Goal: Information Seeking & Learning: Check status

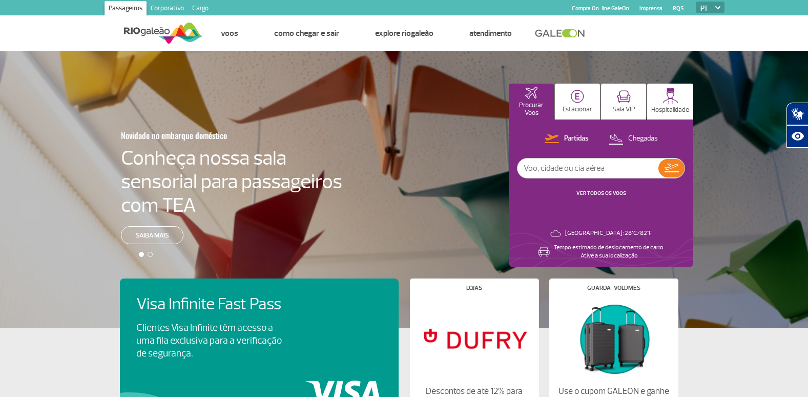
click at [568, 168] on input "text" at bounding box center [587, 167] width 141 height 19
type input "2052"
click at [664, 162] on button at bounding box center [671, 168] width 26 height 18
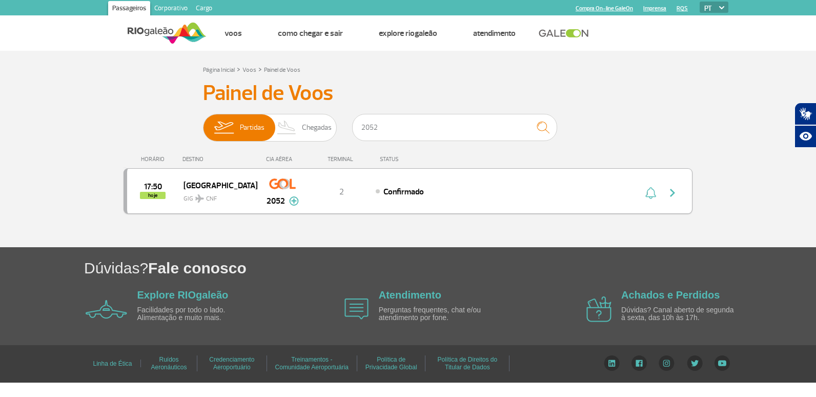
click at [669, 192] on img "button" at bounding box center [672, 192] width 12 height 12
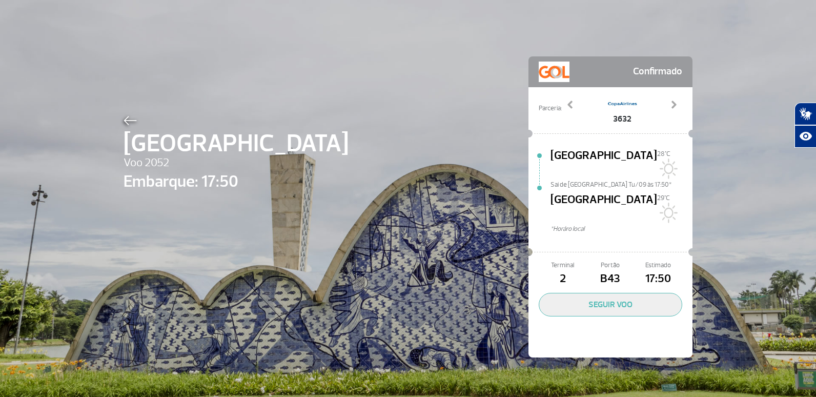
click at [118, 120] on div "Belo Horizonte Voo 2052 Embarque: 17:50 Confirmado Parceria: 2038 3632 3671 401…" at bounding box center [408, 191] width 584 height 383
click at [127, 120] on img at bounding box center [129, 120] width 13 height 9
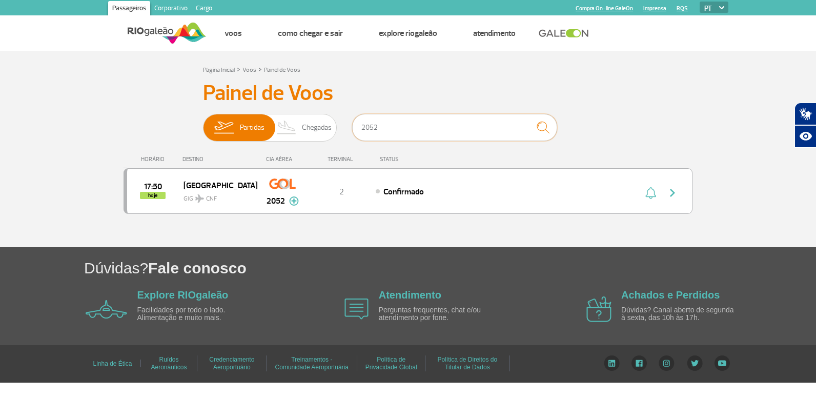
click at [488, 130] on input "2052" at bounding box center [454, 127] width 205 height 27
type input "2"
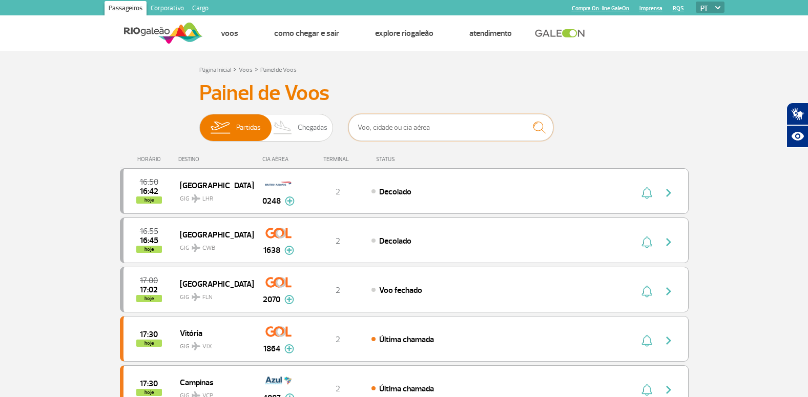
click at [396, 131] on input "text" at bounding box center [450, 127] width 205 height 27
type input "9358"
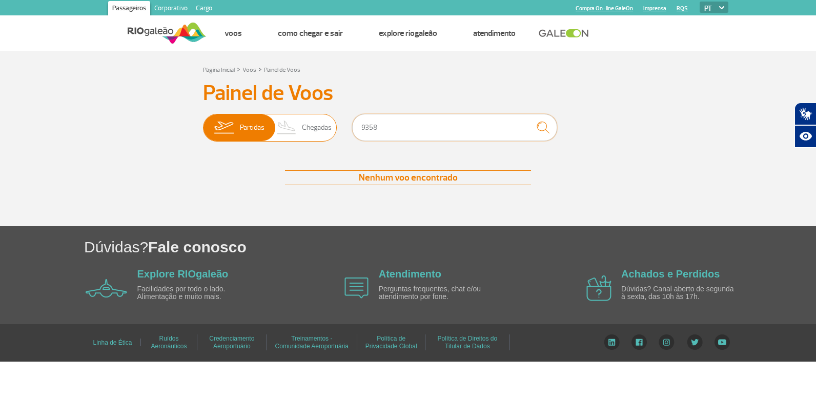
drag, startPoint x: 393, startPoint y: 126, endPoint x: 335, endPoint y: 126, distance: 57.9
click at [335, 126] on div "Partidas Chegadas 9358" at bounding box center [408, 129] width 410 height 31
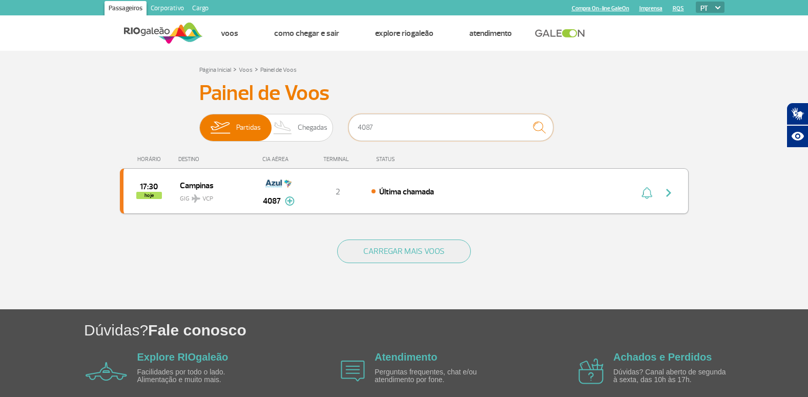
type input "4087"
click at [566, 193] on div "Última chamada" at bounding box center [484, 190] width 226 height 11
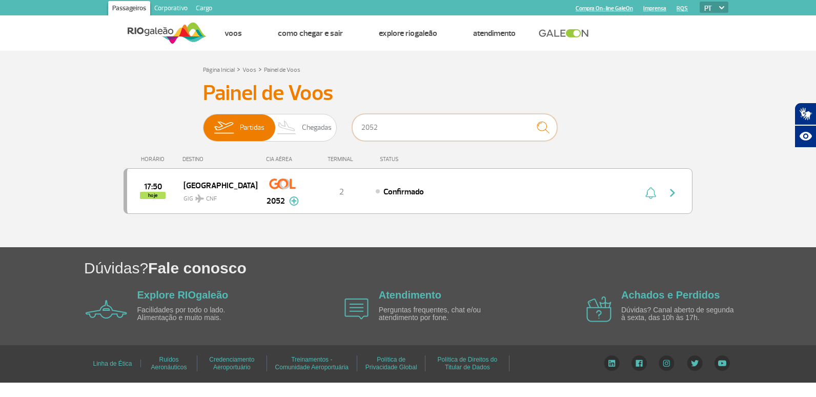
click at [409, 127] on input "2052" at bounding box center [454, 127] width 205 height 27
type input "2"
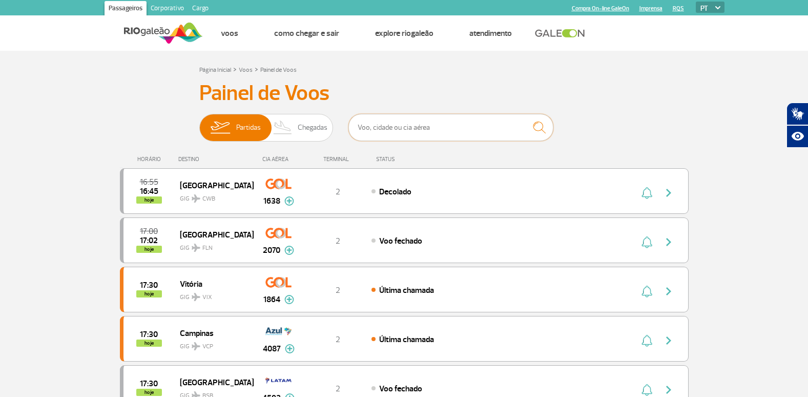
click at [453, 136] on input "text" at bounding box center [450, 127] width 205 height 27
type input "9012"
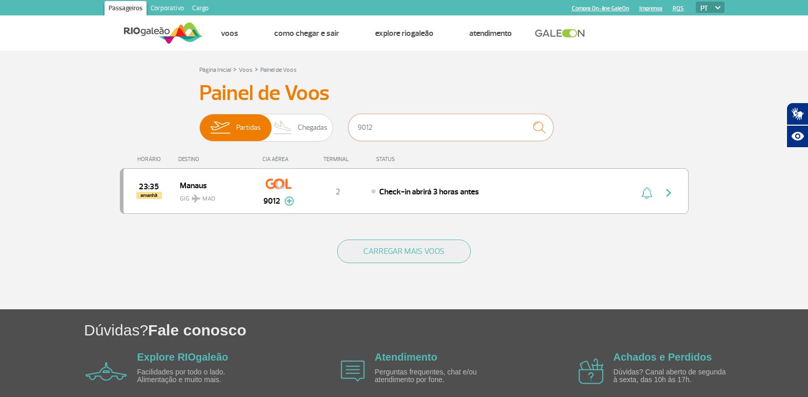
drag, startPoint x: 439, startPoint y: 126, endPoint x: 349, endPoint y: 135, distance: 89.6
click at [349, 135] on div "9012" at bounding box center [450, 129] width 205 height 31
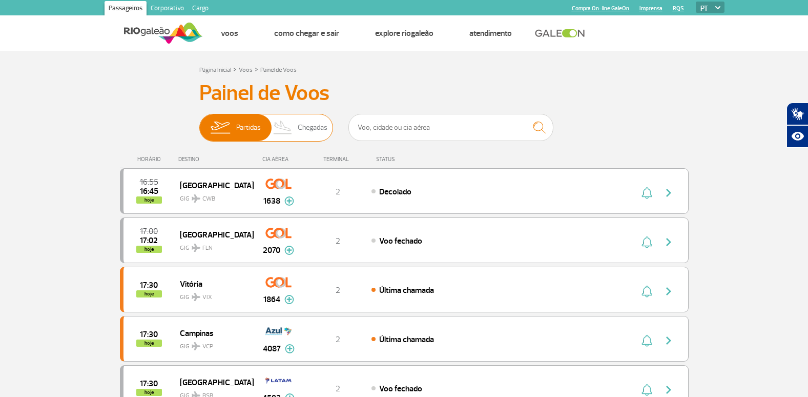
click at [261, 126] on span "Partidas Chegadas" at bounding box center [266, 128] width 134 height 28
click at [199, 122] on input "Partidas Chegadas" at bounding box center [199, 122] width 0 height 0
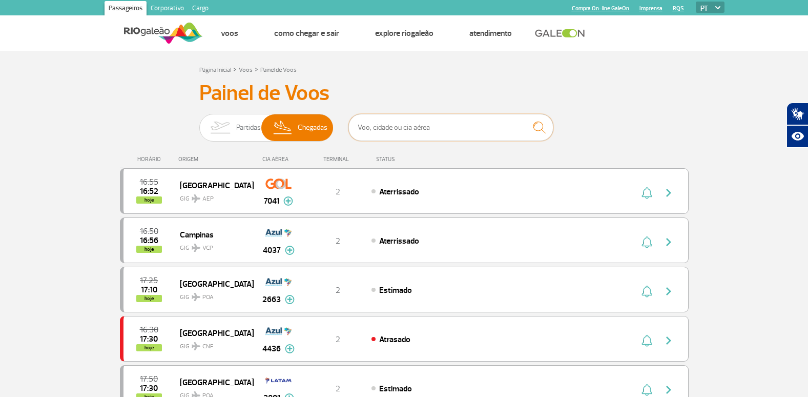
click at [416, 133] on input "text" at bounding box center [450, 127] width 205 height 27
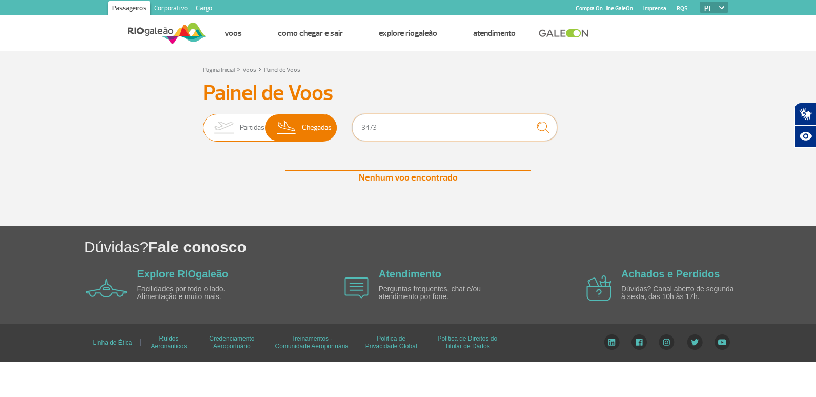
drag, startPoint x: 389, startPoint y: 131, endPoint x: 332, endPoint y: 133, distance: 56.9
click at [332, 133] on div "Partidas Chegadas 3473" at bounding box center [408, 129] width 410 height 31
type input "3473"
click at [256, 132] on span "Partidas" at bounding box center [252, 127] width 25 height 27
click at [203, 122] on input "Partidas Chegadas" at bounding box center [203, 122] width 0 height 0
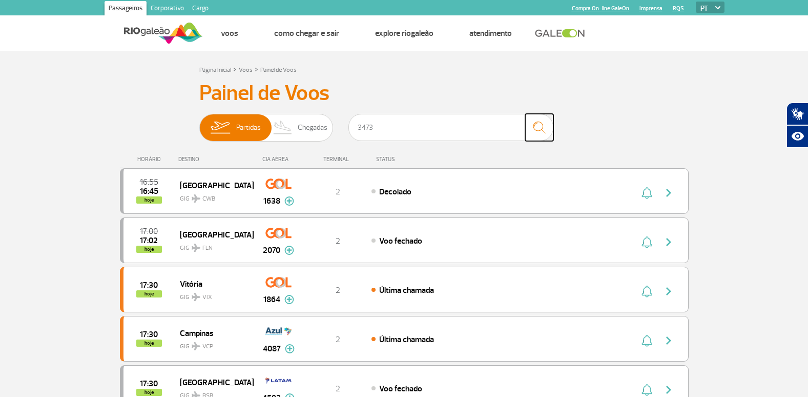
click at [544, 124] on img "submit" at bounding box center [539, 127] width 22 height 21
click at [439, 139] on input "3473" at bounding box center [450, 127] width 205 height 27
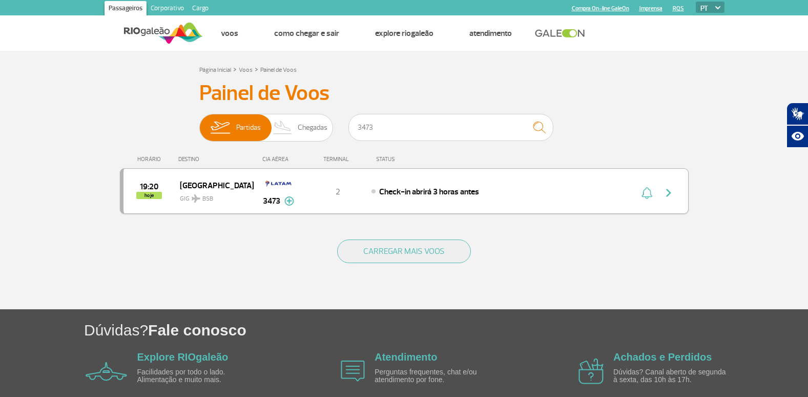
click at [597, 201] on div "19:20 hoje Brasília GIG BSB 3473 2 Check-in abrirá 3 horas antes Parcerias: Del…" at bounding box center [404, 191] width 569 height 46
click at [673, 193] on img "button" at bounding box center [668, 192] width 12 height 12
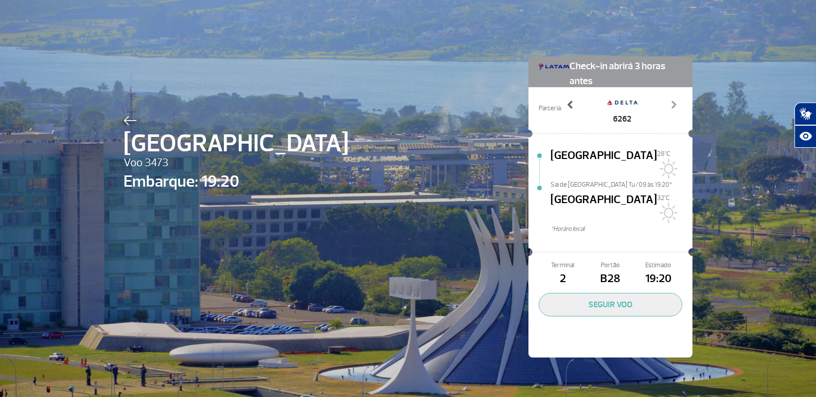
click at [565, 110] on link "Previous" at bounding box center [570, 112] width 18 height 26
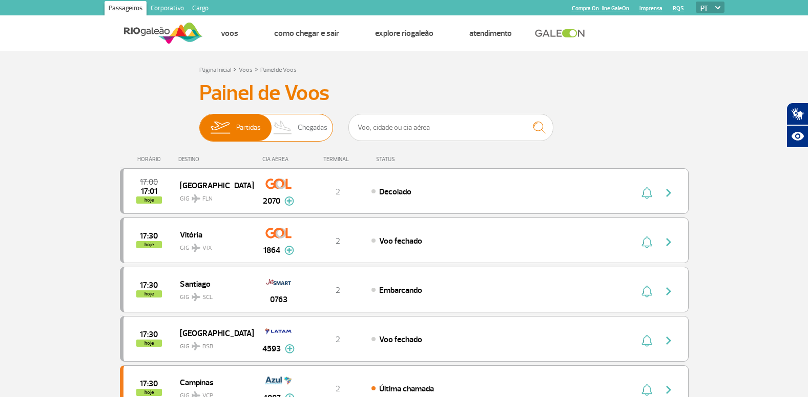
click at [311, 123] on span "Chegadas" at bounding box center [313, 127] width 30 height 27
click at [199, 122] on input "Partidas Chegadas" at bounding box center [199, 122] width 0 height 0
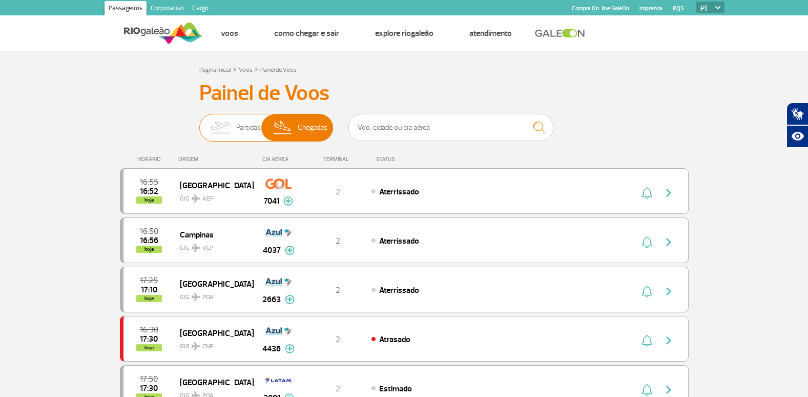
click at [234, 127] on img at bounding box center [220, 127] width 32 height 27
click at [199, 122] on input "Partidas Chegadas" at bounding box center [199, 122] width 0 height 0
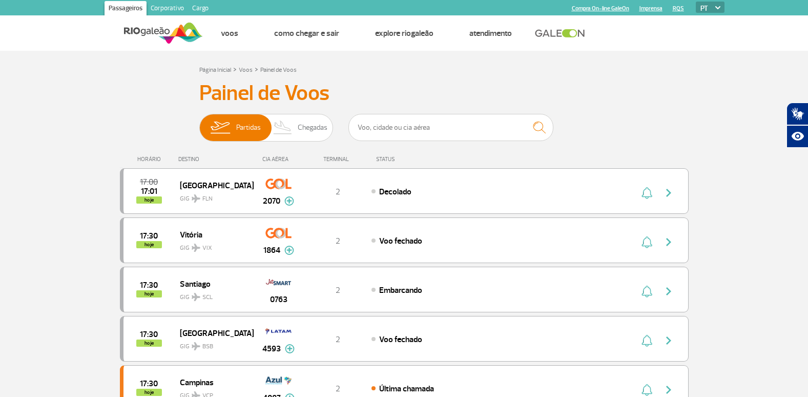
click at [180, 34] on img at bounding box center [163, 32] width 79 height 25
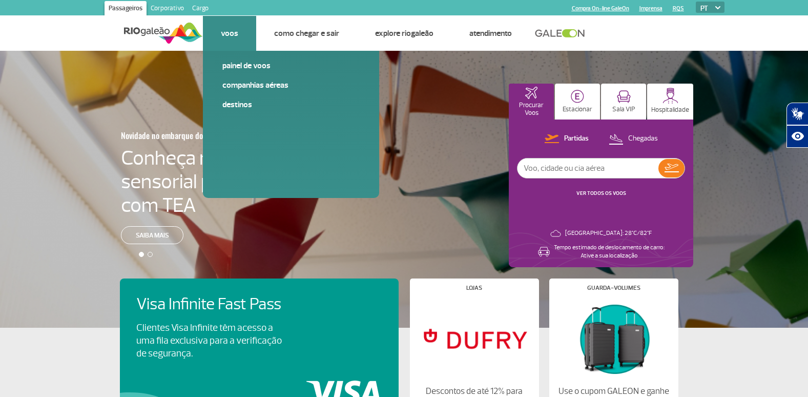
click at [230, 36] on link "Voos" at bounding box center [229, 33] width 17 height 10
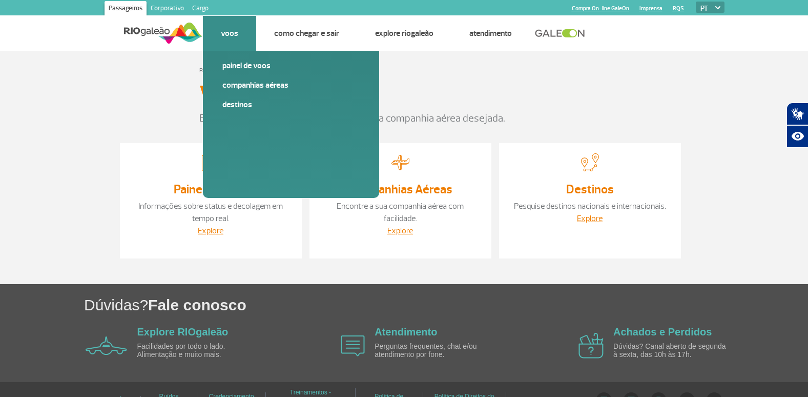
click at [240, 68] on link "Painel de voos" at bounding box center [290, 65] width 137 height 11
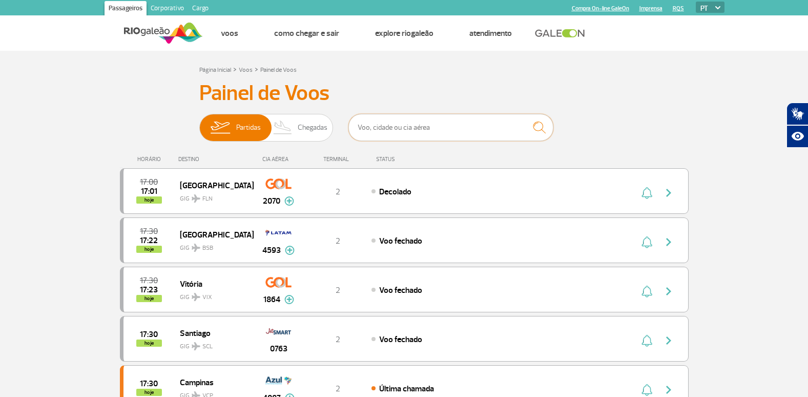
click at [443, 131] on input "text" at bounding box center [450, 127] width 205 height 27
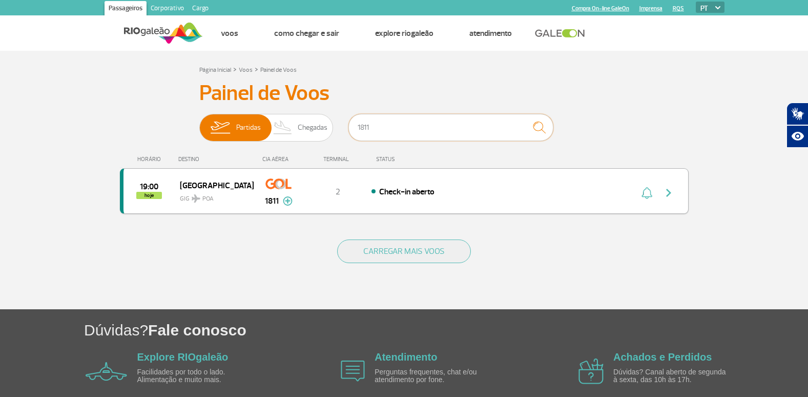
type input "1811"
click at [501, 194] on div "Check-in aberto" at bounding box center [484, 190] width 226 height 11
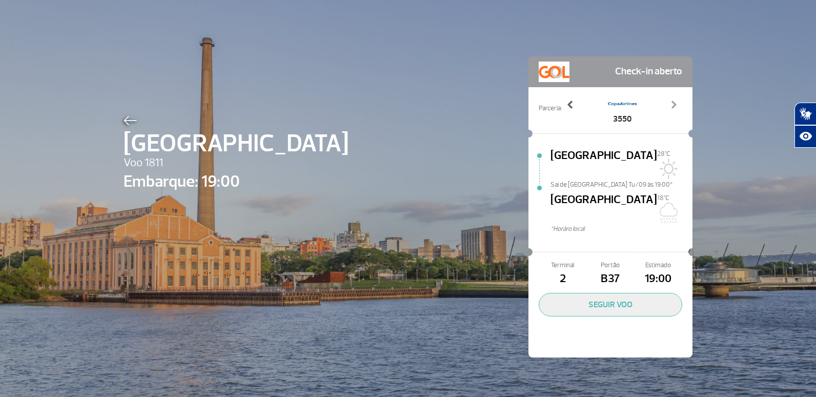
click at [570, 106] on span at bounding box center [570, 104] width 10 height 10
click at [123, 122] on img at bounding box center [129, 120] width 13 height 9
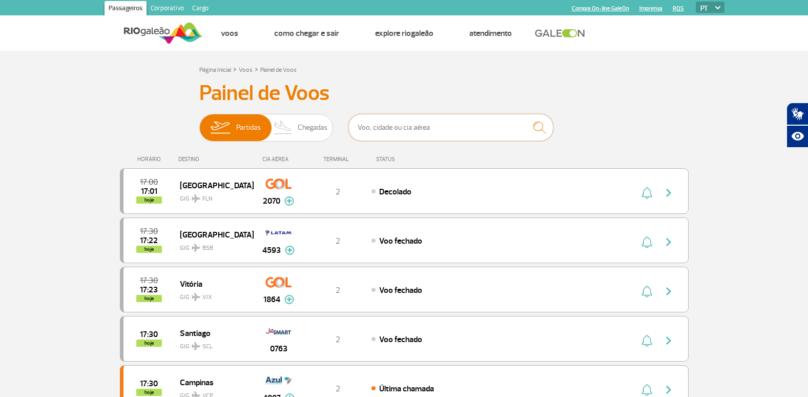
click at [408, 135] on input "text" at bounding box center [450, 127] width 205 height 27
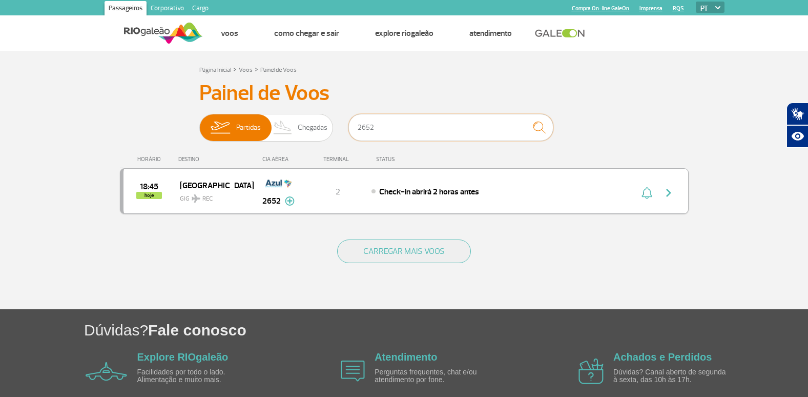
type input "2652"
click at [540, 192] on div "Check-in abrirá 2 horas antes" at bounding box center [484, 190] width 226 height 11
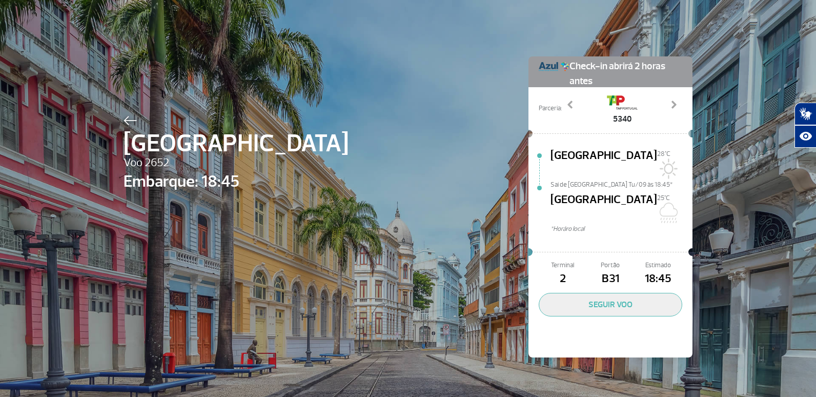
click at [124, 113] on div at bounding box center [235, 119] width 225 height 12
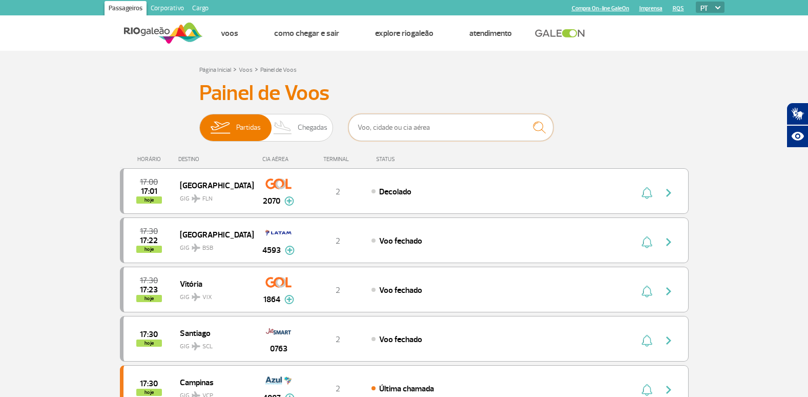
click at [405, 136] on input "text" at bounding box center [450, 127] width 205 height 27
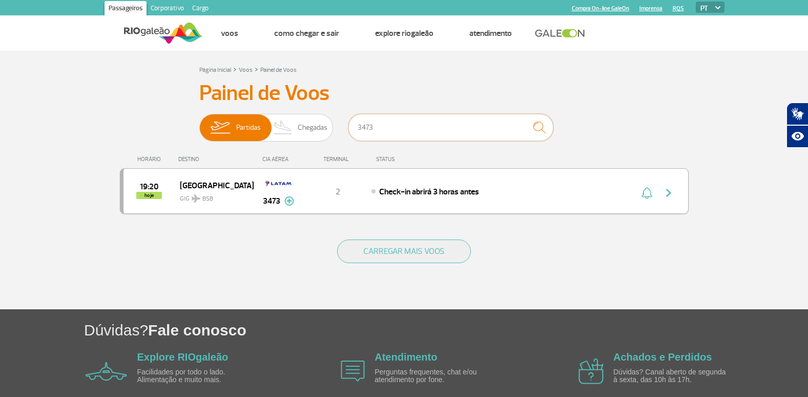
type input "3473"
click at [549, 194] on div "Check-in abrirá 3 horas antes" at bounding box center [484, 190] width 226 height 11
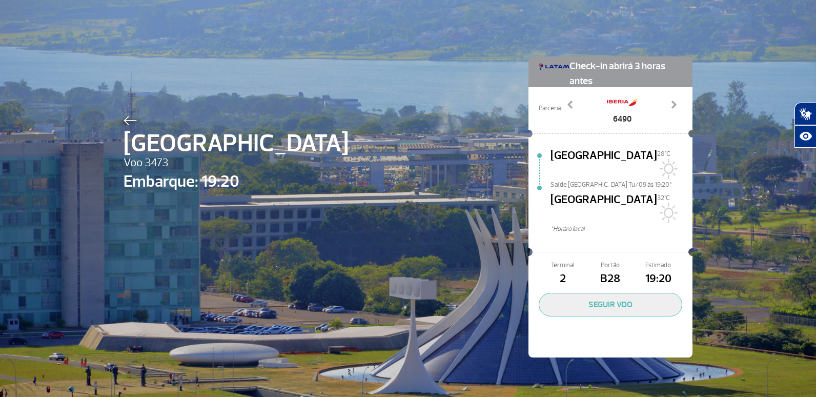
click at [123, 118] on img at bounding box center [129, 120] width 13 height 9
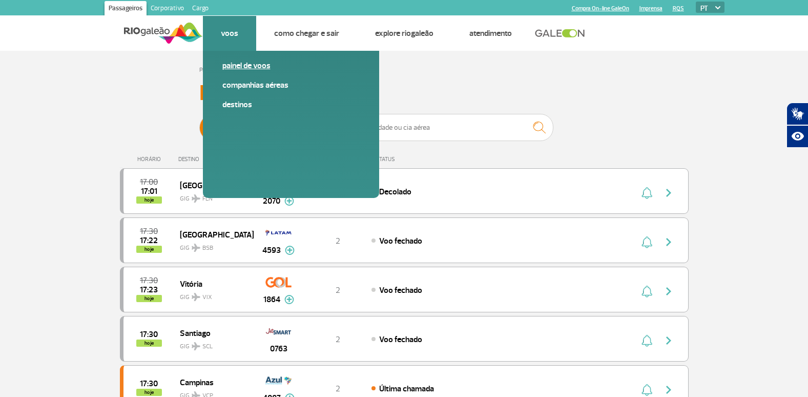
click at [237, 68] on link "Painel de voos" at bounding box center [290, 65] width 137 height 11
click at [168, 28] on img at bounding box center [163, 32] width 79 height 25
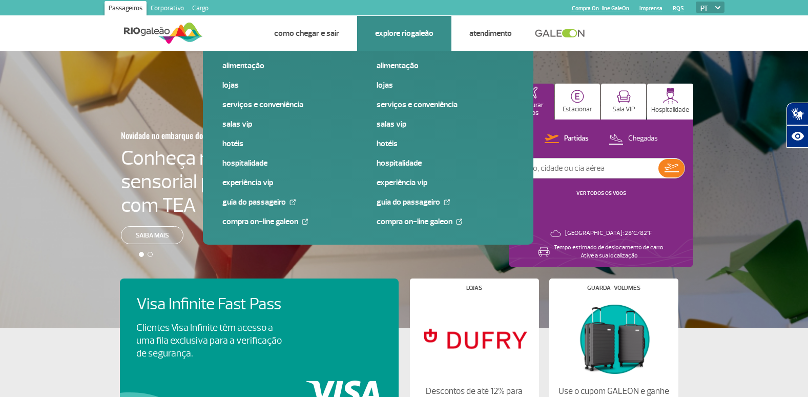
click at [382, 65] on link "Alimentação" at bounding box center [445, 65] width 137 height 11
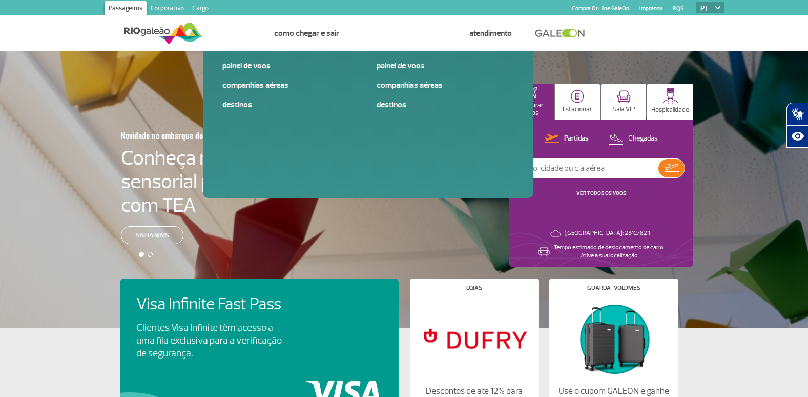
click at [556, 165] on input "text" at bounding box center [587, 167] width 141 height 19
type input "9318"
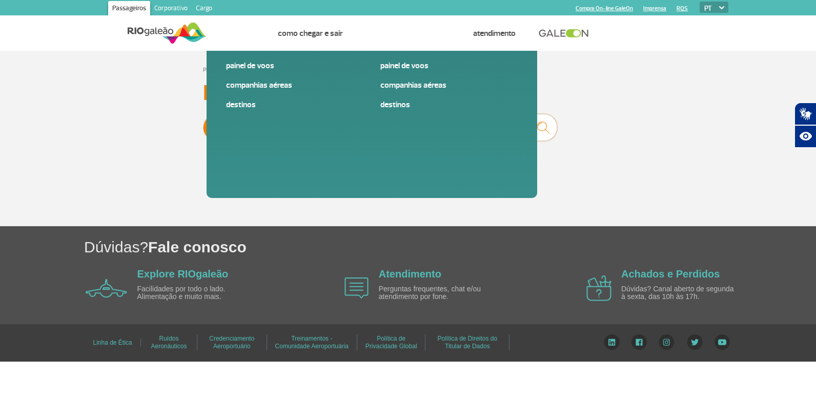
drag, startPoint x: 391, startPoint y: 131, endPoint x: 354, endPoint y: 125, distance: 37.3
click at [354, 125] on input "9318" at bounding box center [454, 127] width 205 height 27
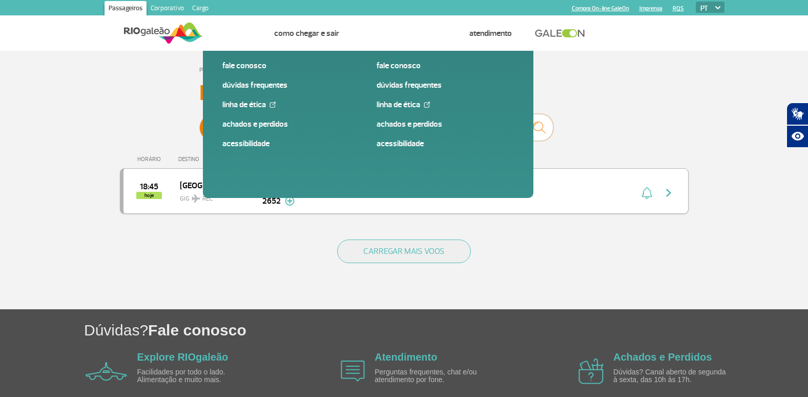
type input "2652"
click at [556, 186] on div "Check-in abrirá 2 horas antes" at bounding box center [484, 190] width 226 height 11
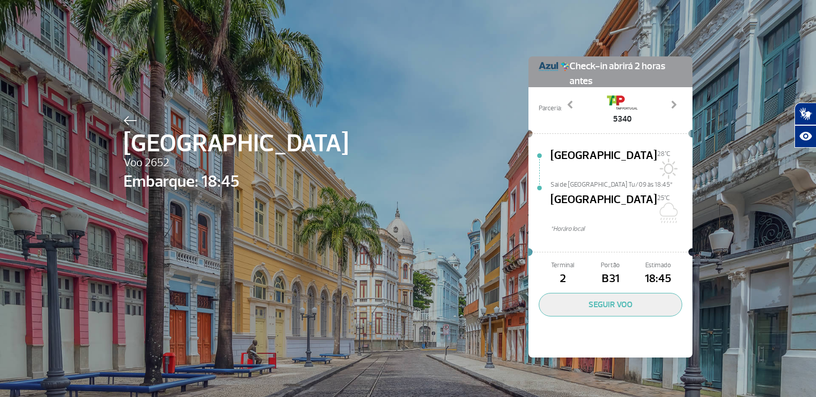
click at [123, 122] on img at bounding box center [129, 120] width 13 height 9
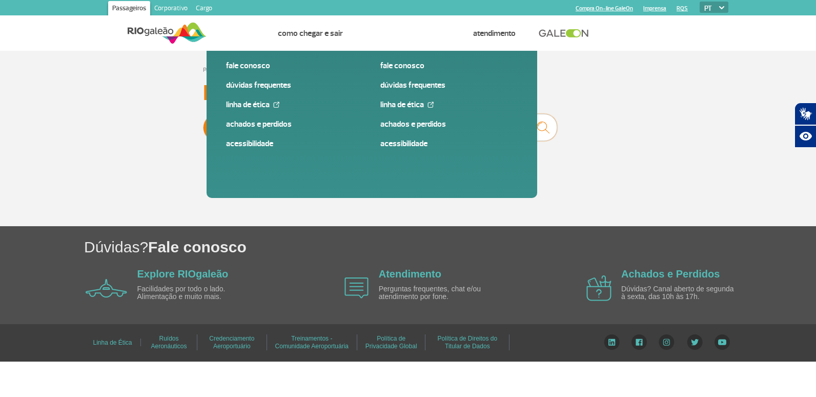
click at [373, 123] on input "9318" at bounding box center [454, 127] width 205 height 27
type input "9"
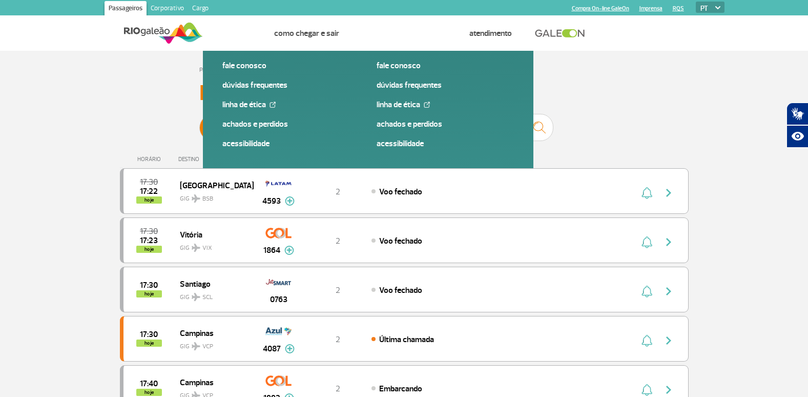
click at [229, 93] on h3 "Painel de Voos" at bounding box center [404, 93] width 410 height 26
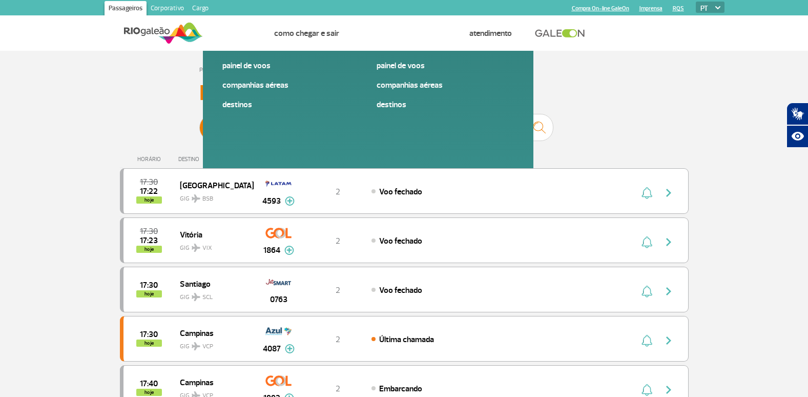
click at [190, 27] on img at bounding box center [163, 32] width 79 height 25
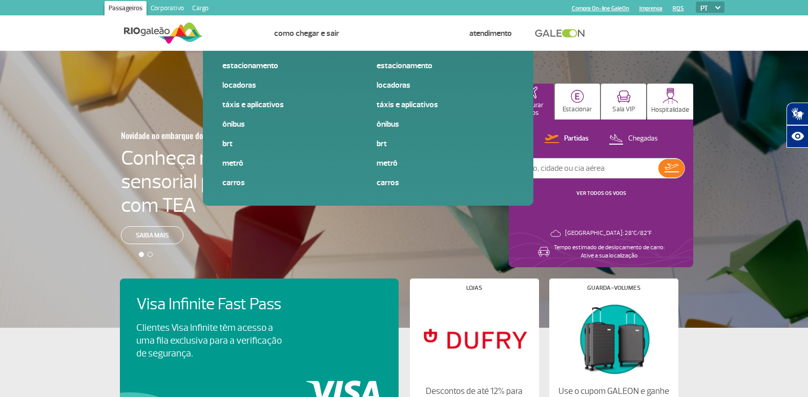
click at [155, 30] on img at bounding box center [163, 32] width 79 height 25
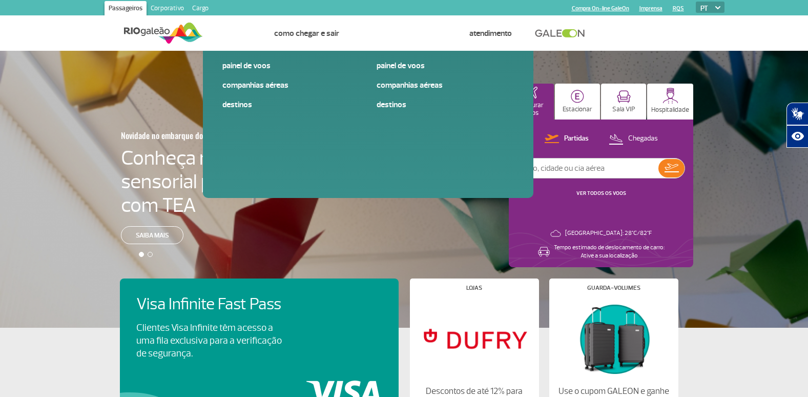
click at [551, 166] on input "text" at bounding box center [587, 167] width 141 height 19
type input "4872"
click at [572, 138] on p "Partidas" at bounding box center [576, 139] width 25 height 10
click at [665, 166] on img at bounding box center [671, 167] width 14 height 9
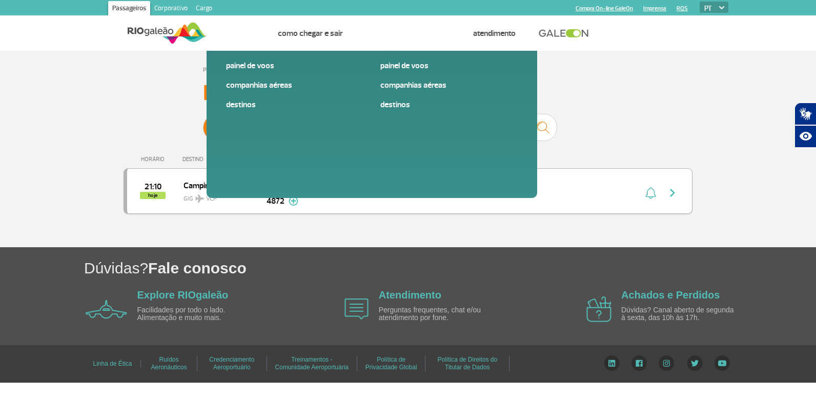
click at [576, 204] on div "21:10 hoje Campinas GIG VCP 4872 2 Check-in abrirá 2 horas antes Parcerias: Air…" at bounding box center [407, 191] width 569 height 46
click at [668, 190] on img "button" at bounding box center [672, 192] width 12 height 12
click at [243, 29] on li "Voos Painel de voos Companhias Aéreas Destinos" at bounding box center [232, 33] width 53 height 35
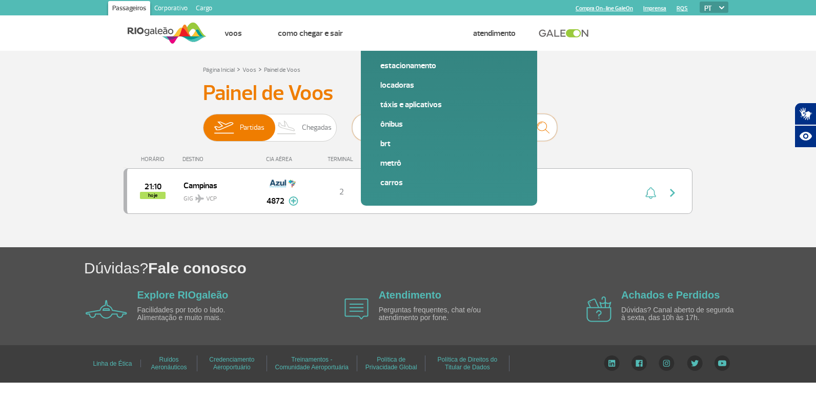
click at [478, 124] on input "4872" at bounding box center [454, 127] width 205 height 27
type input "4"
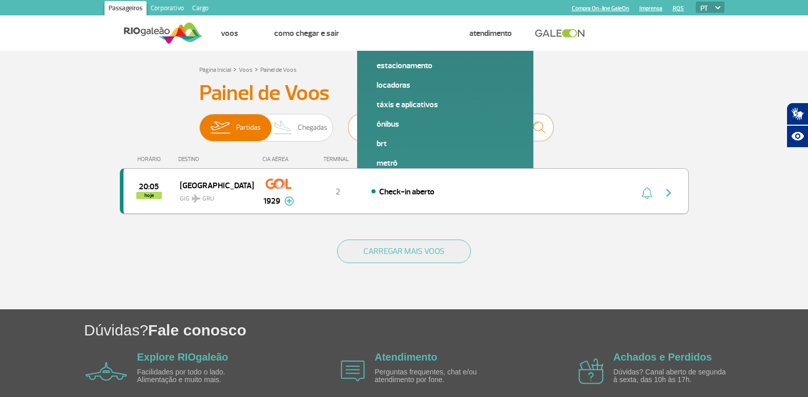
type input "1929"
click at [515, 200] on div "20:05 hoje São Paulo GIG GRU 1929 2 Check-in aberto Parcerias: TAP Portugal 400…" at bounding box center [404, 191] width 569 height 46
click at [662, 194] on img "button" at bounding box center [668, 192] width 12 height 12
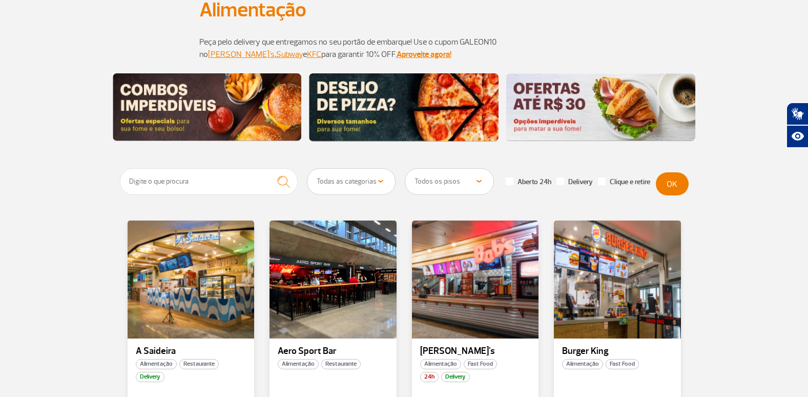
scroll to position [102, 0]
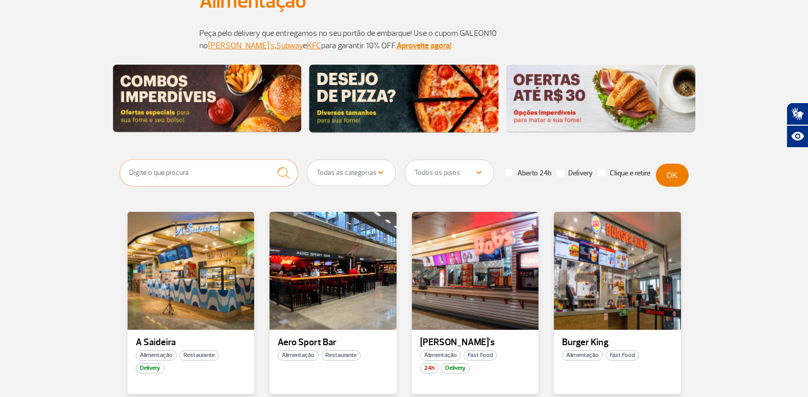
click at [203, 175] on input "text" at bounding box center [209, 172] width 178 height 27
type input "sal"
click at [282, 170] on img "submit" at bounding box center [284, 172] width 22 height 21
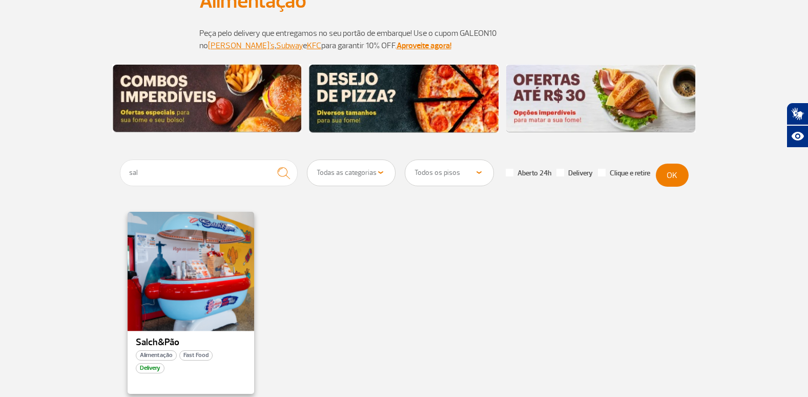
click at [192, 280] on div at bounding box center [190, 270] width 129 height 120
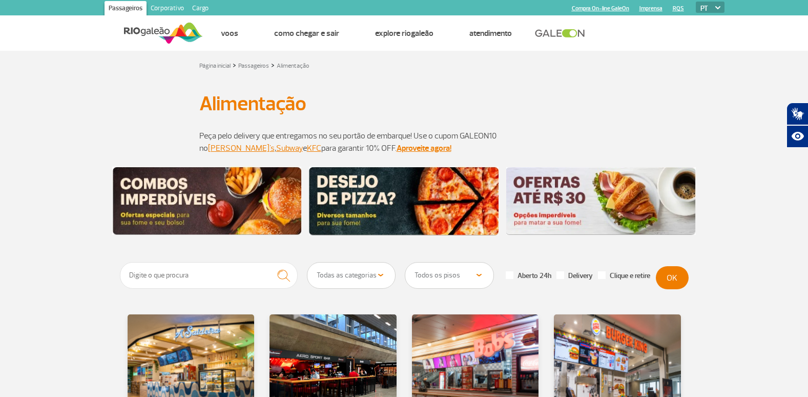
click at [165, 30] on img at bounding box center [163, 32] width 79 height 25
